Goal: Task Accomplishment & Management: Complete application form

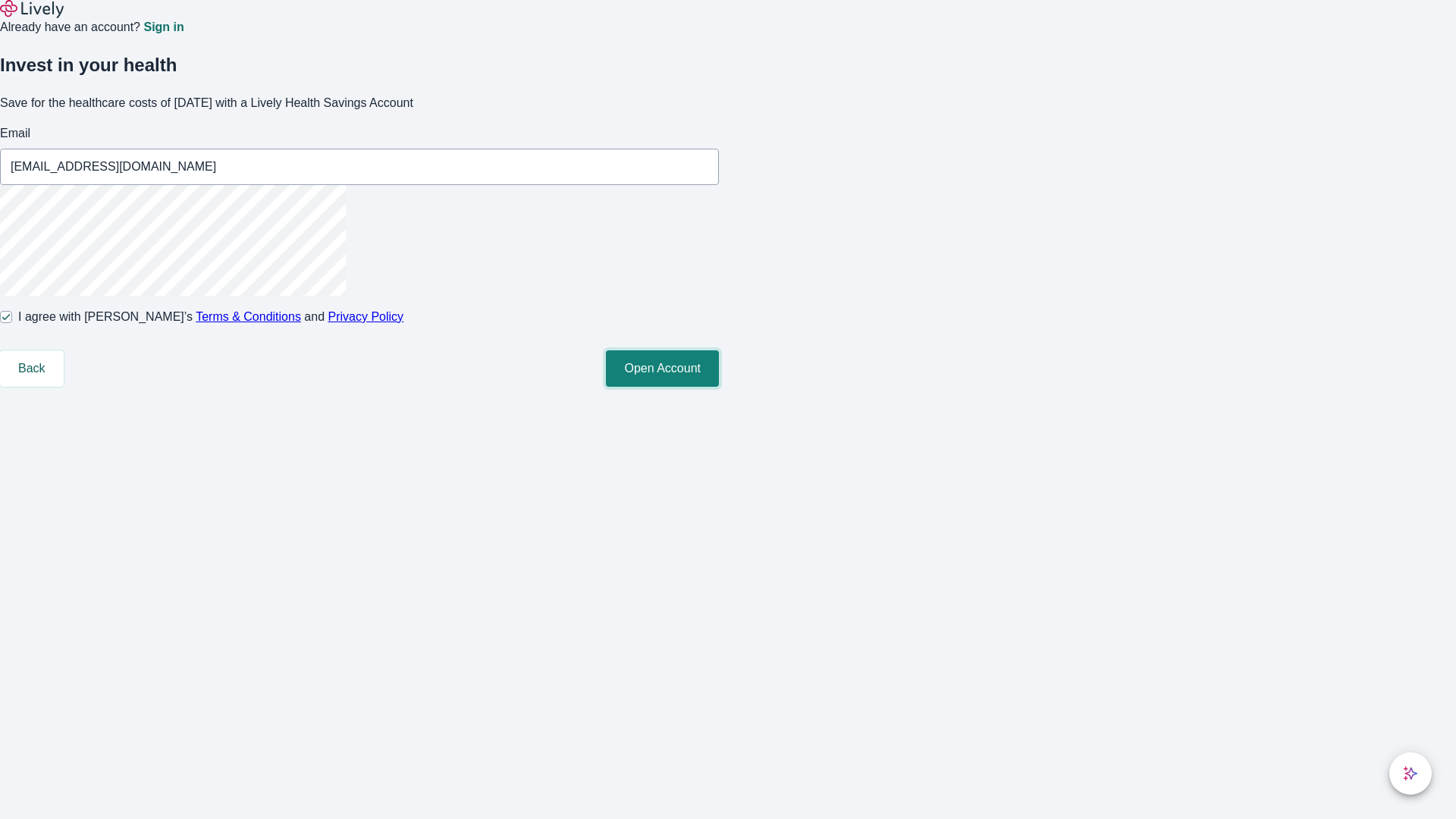
click at [719, 386] on button "Open Account" at bounding box center [663, 368] width 113 height 37
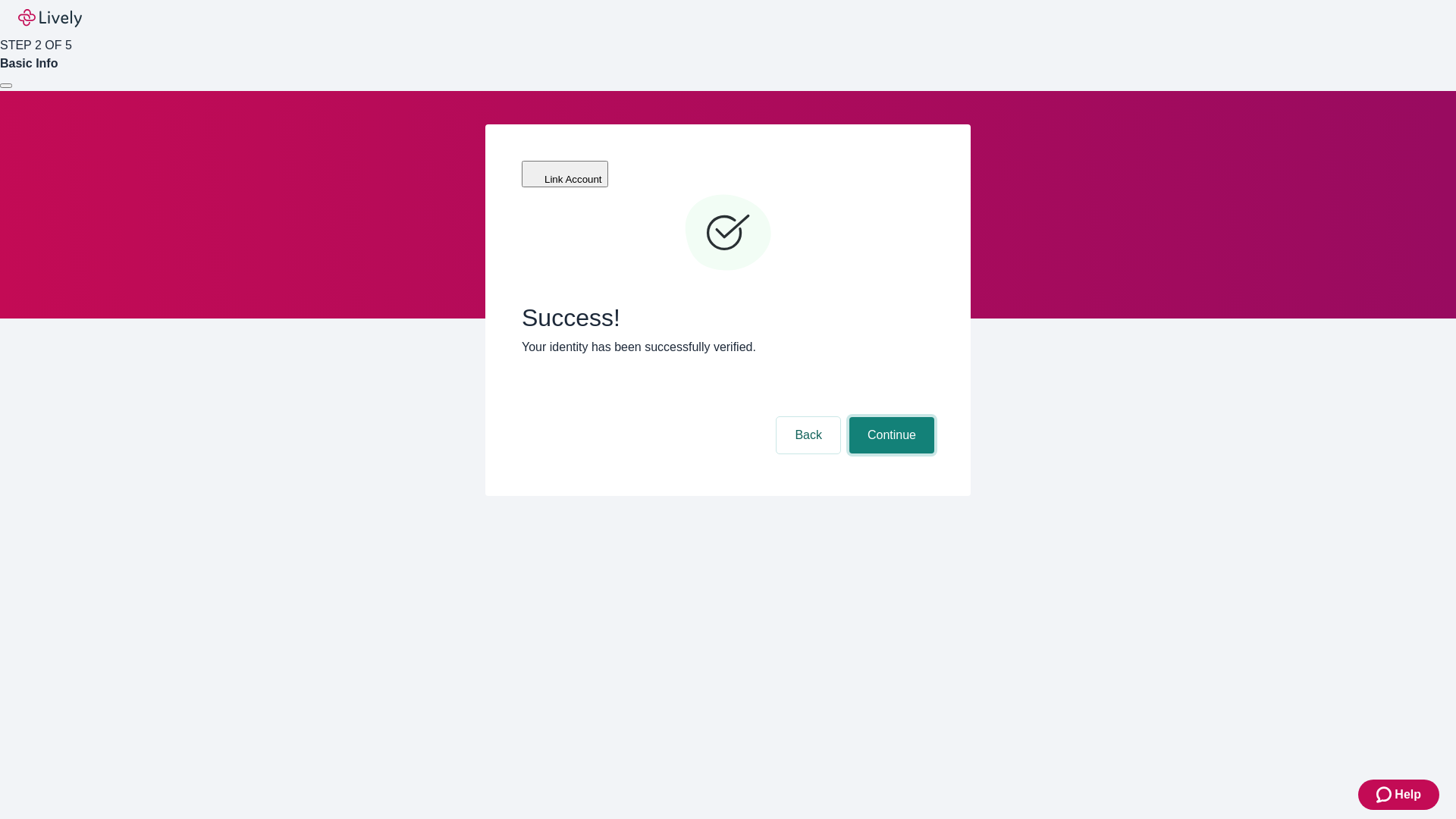
click at [890, 417] on button "Continue" at bounding box center [892, 435] width 85 height 37
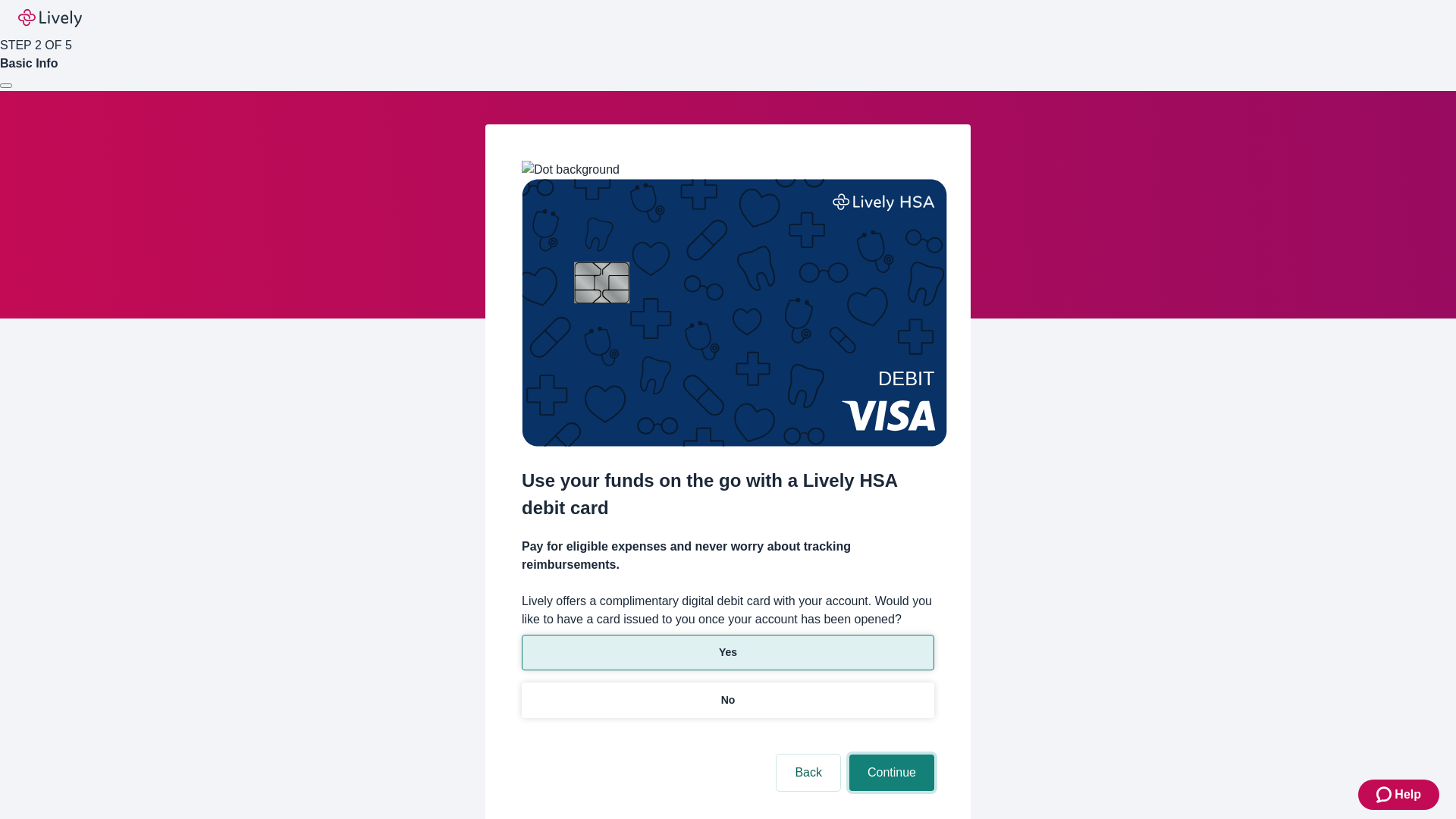
click at [890, 755] on button "Continue" at bounding box center [892, 773] width 85 height 37
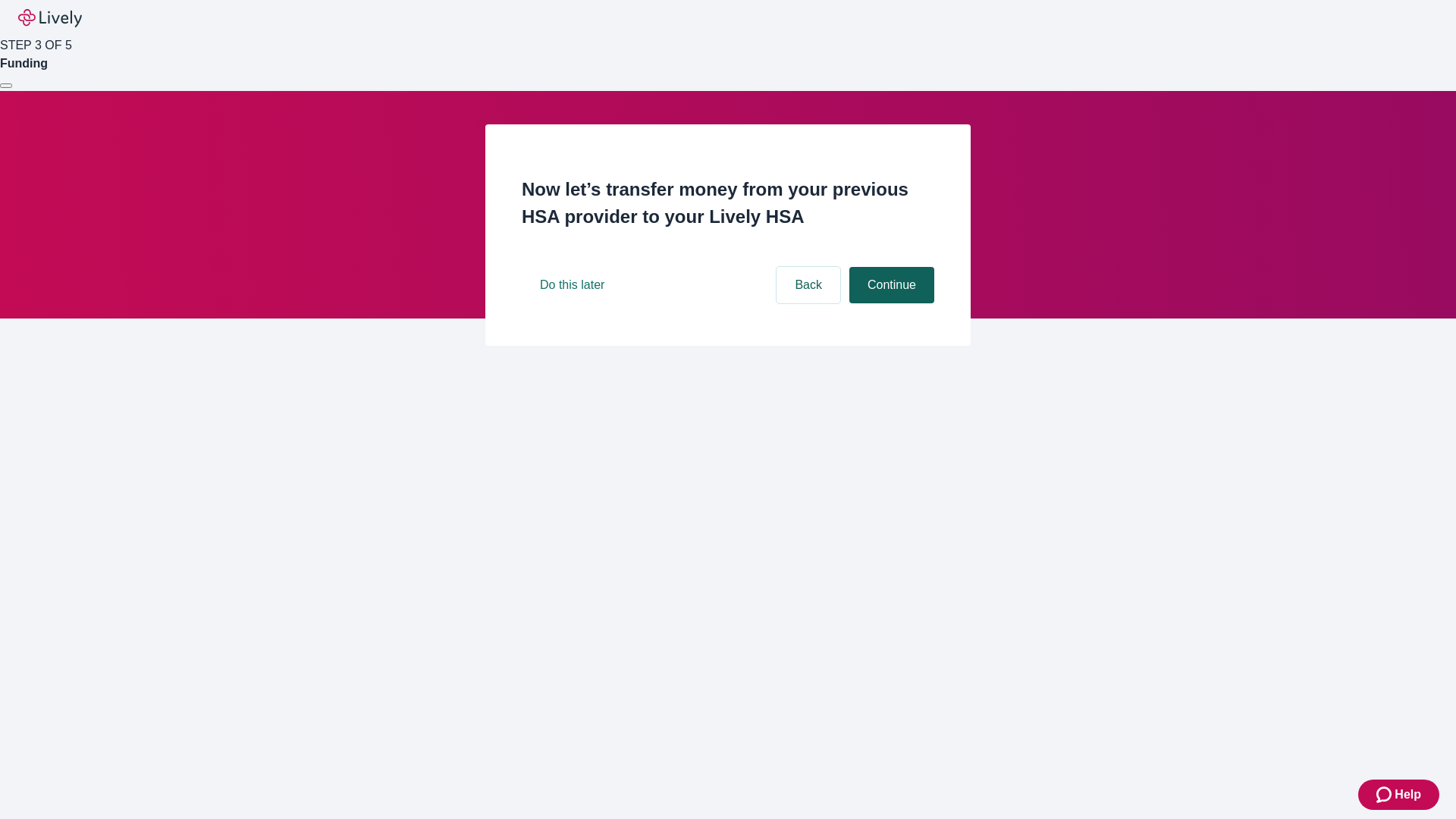
click at [890, 303] on button "Continue" at bounding box center [892, 285] width 85 height 37
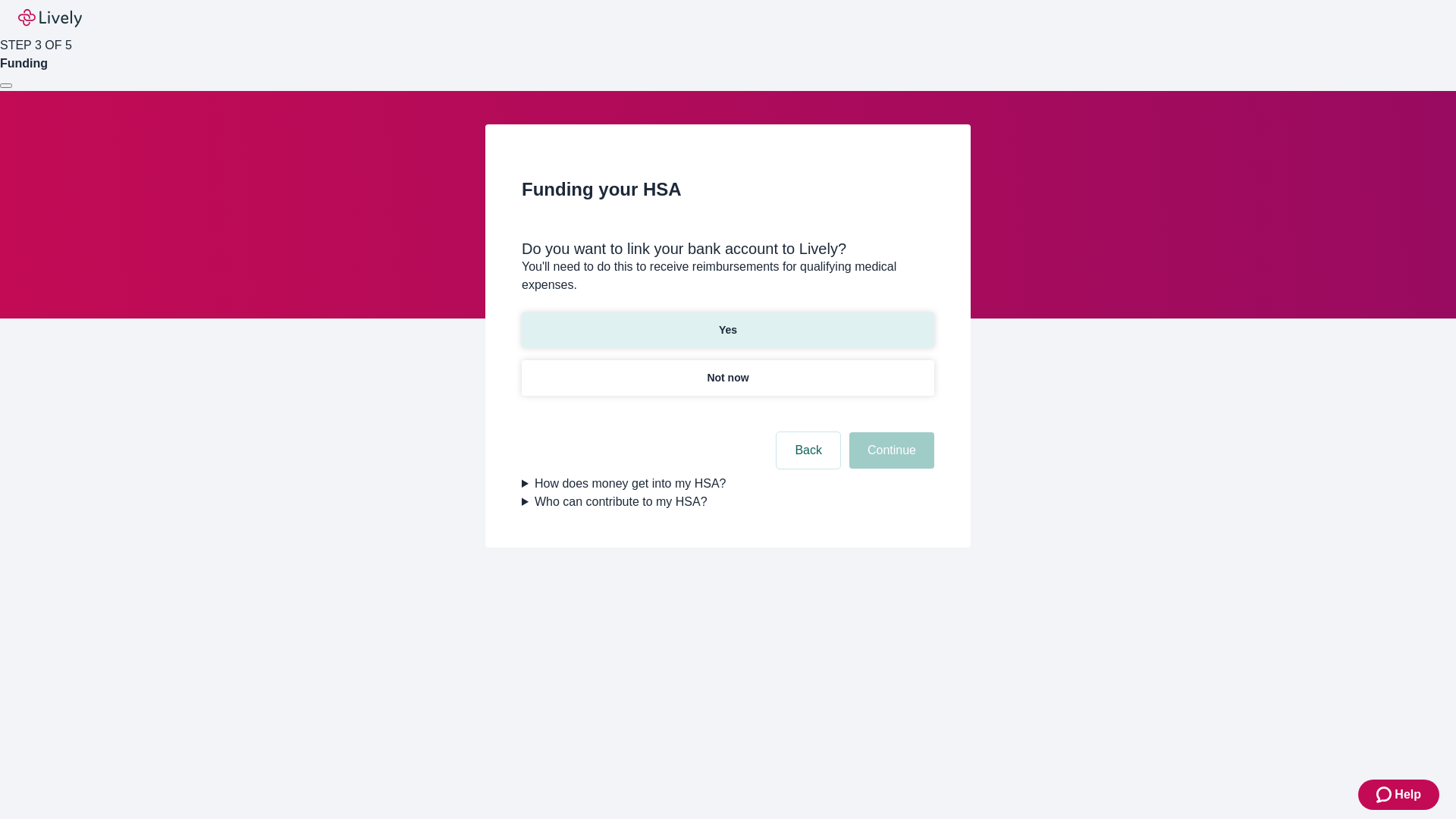
click at [728, 322] on p "Yes" at bounding box center [728, 330] width 18 height 16
click at [890, 433] on button "Continue" at bounding box center [892, 451] width 85 height 37
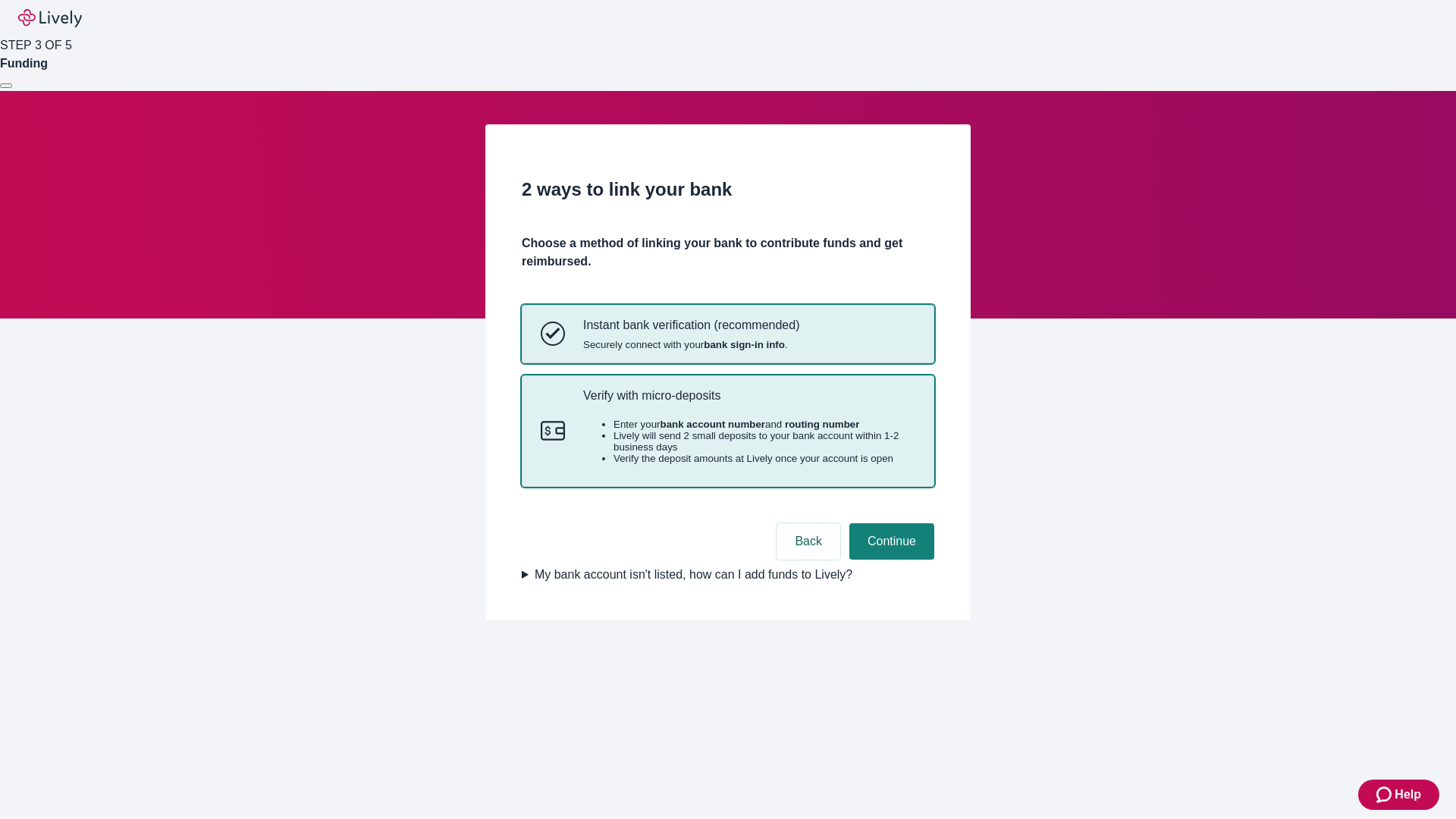
click at [749, 403] on p "Verify with micro-deposits" at bounding box center [749, 395] width 333 height 15
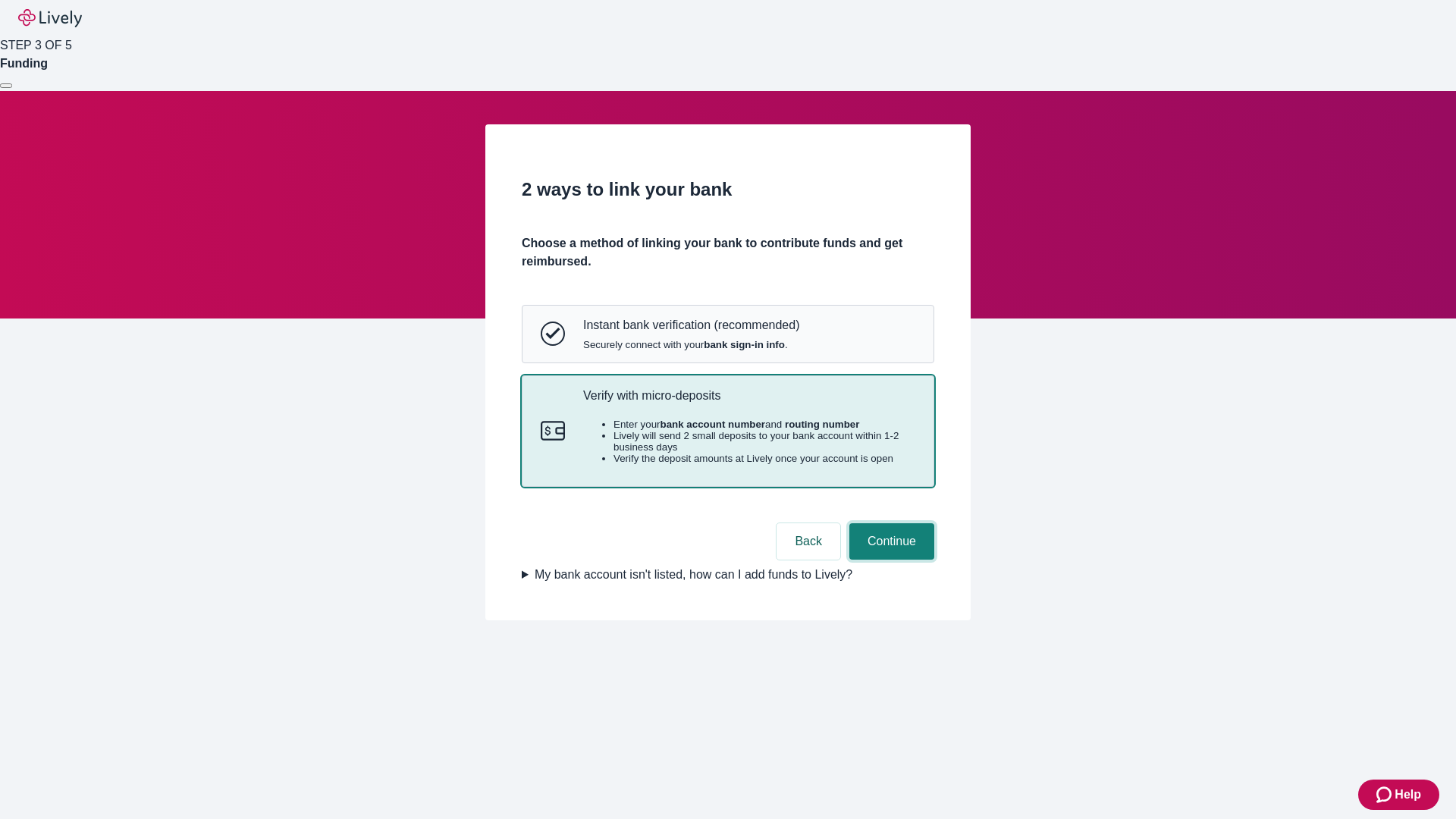
click at [890, 560] on button "Continue" at bounding box center [892, 541] width 85 height 37
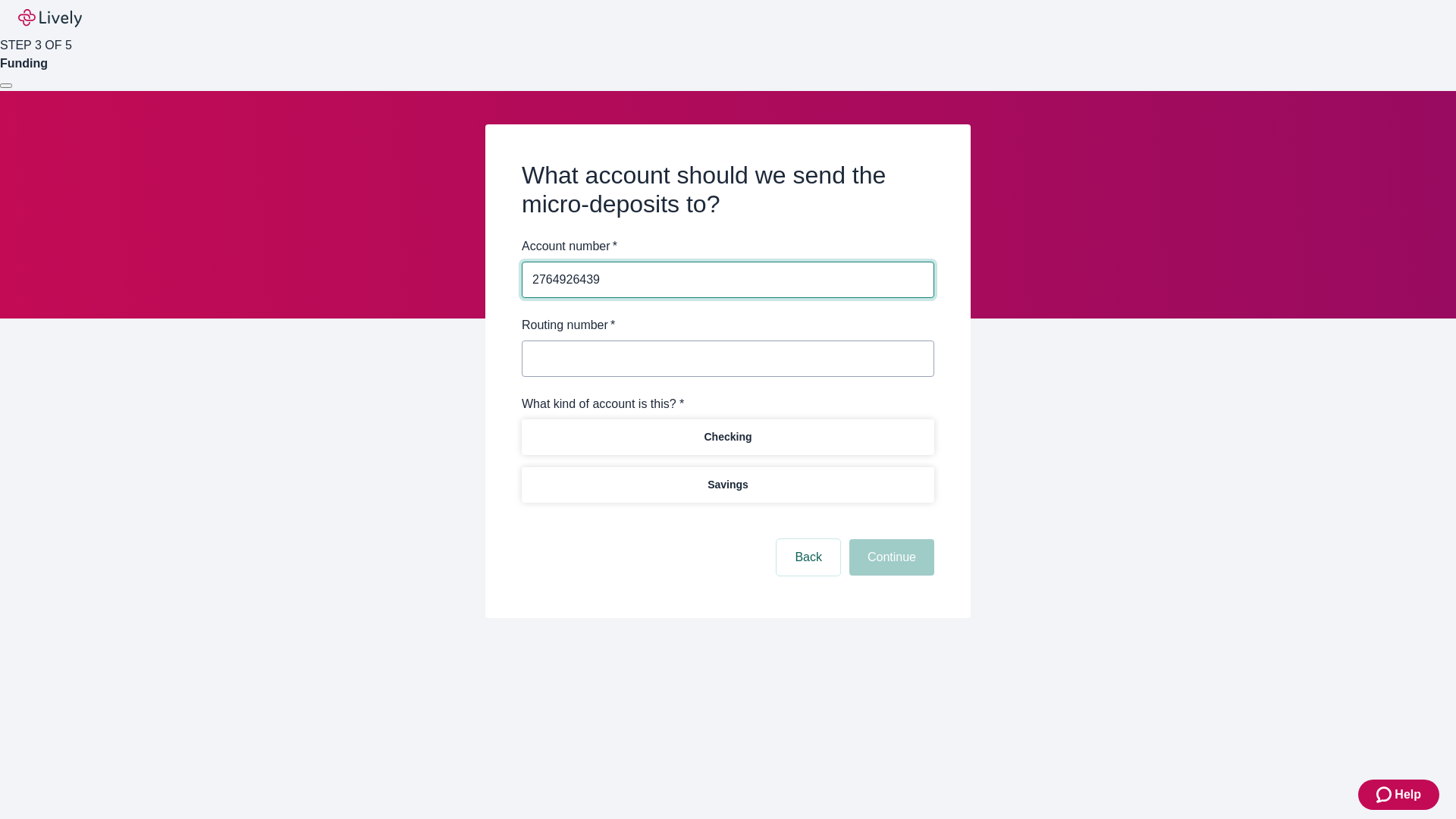
type input "2764926439"
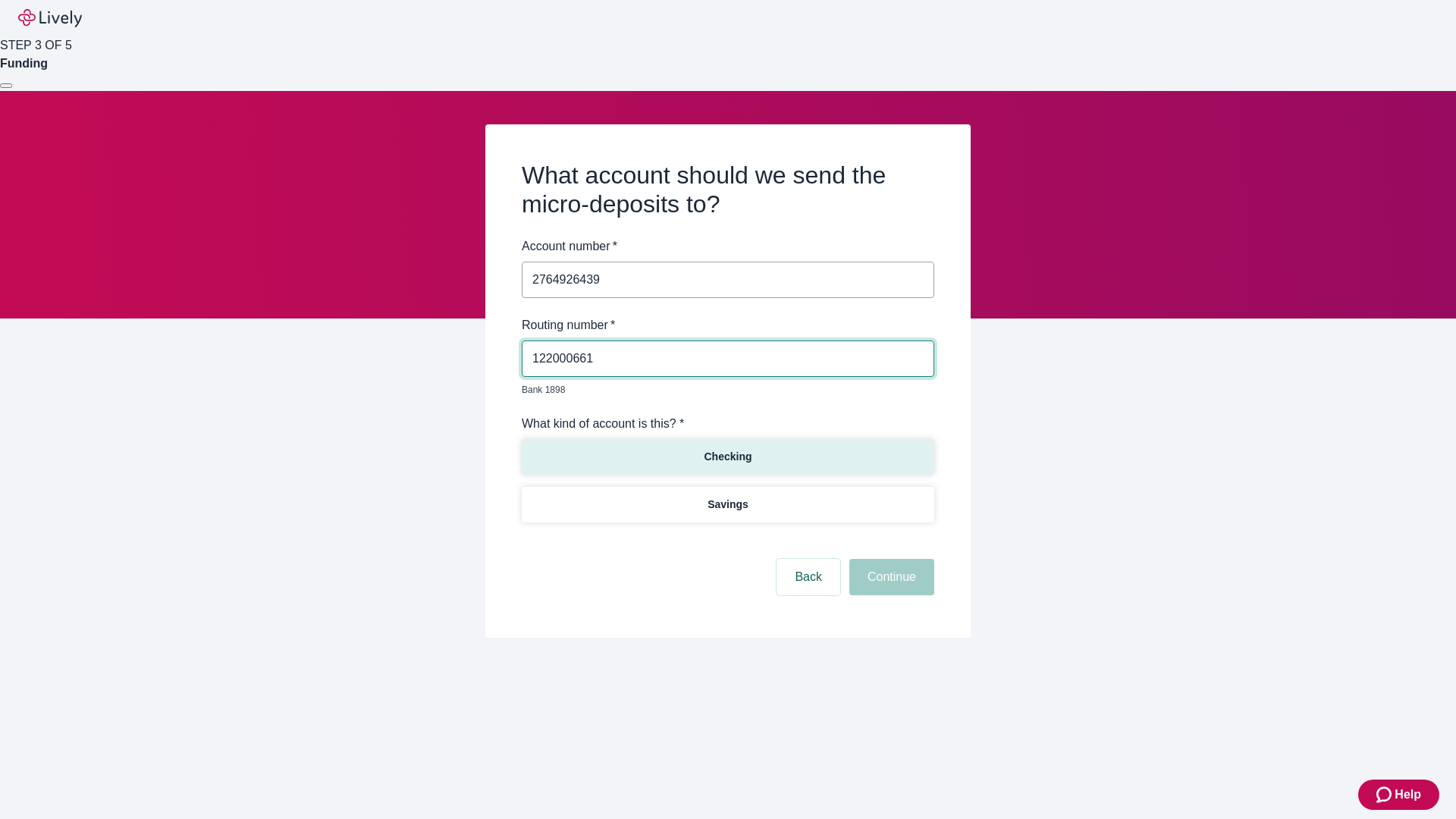
type input "122000661"
click at [728, 449] on p "Checking" at bounding box center [728, 457] width 48 height 16
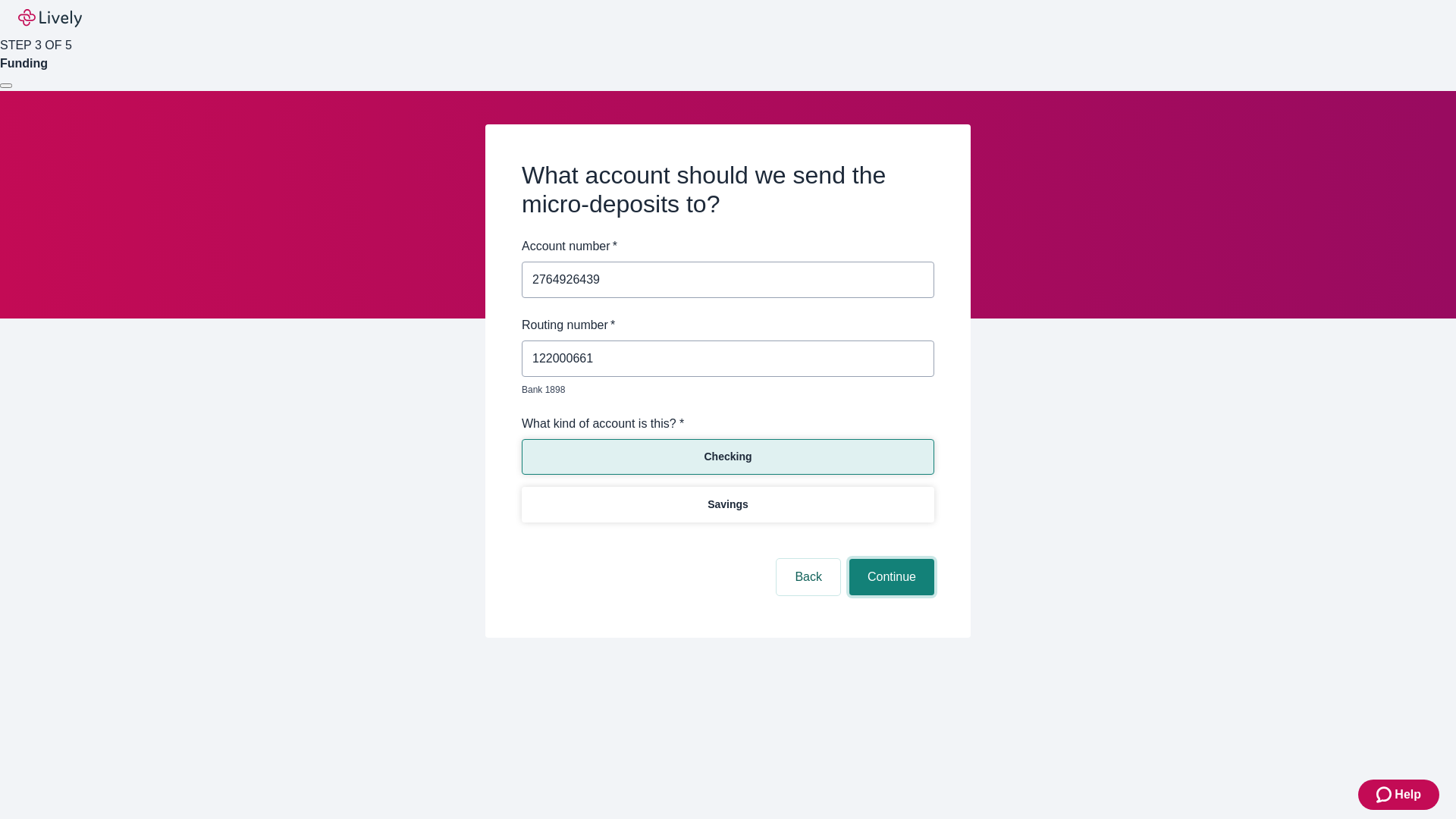
click at [890, 560] on button "Continue" at bounding box center [892, 577] width 85 height 37
